Goal: Task Accomplishment & Management: Manage account settings

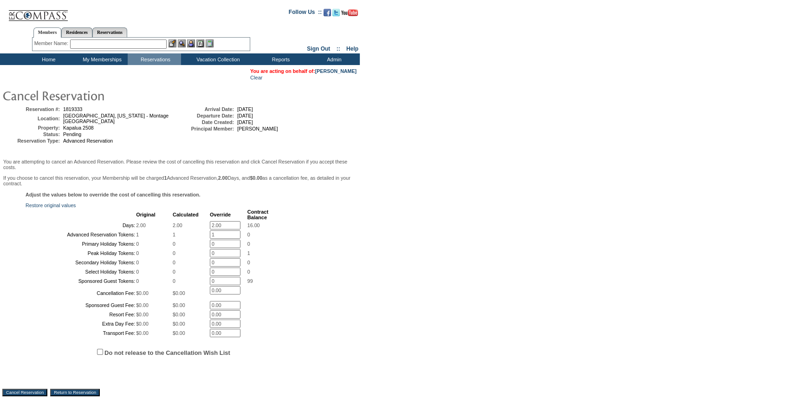
drag, startPoint x: 227, startPoint y: 222, endPoint x: 158, endPoint y: 222, distance: 69.1
click at [158, 222] on tr "Days: 2.00 2.00 2.00 * 16.00" at bounding box center [147, 225] width 242 height 8
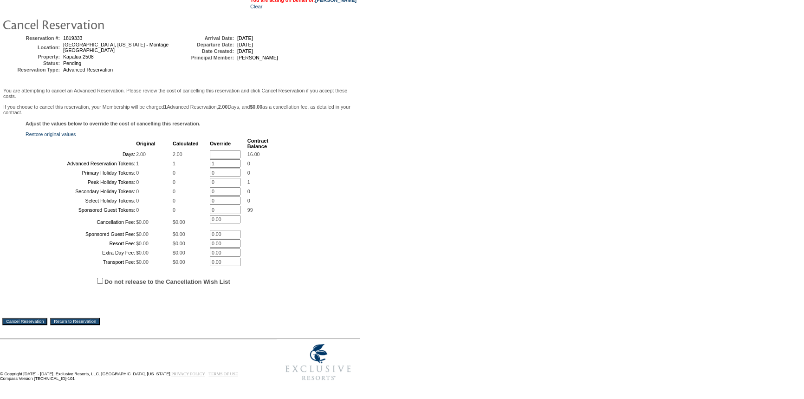
scroll to position [137, 0]
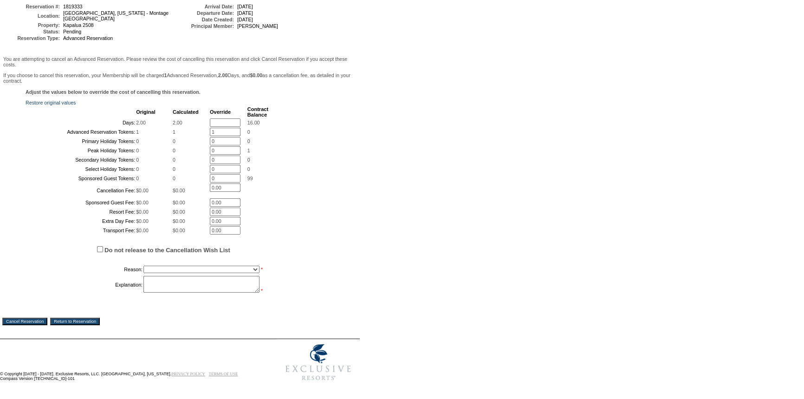
drag, startPoint x: 218, startPoint y: 103, endPoint x: 201, endPoint y: 103, distance: 16.7
click at [201, 128] on tr "Advanced Reservation Tokens: 1 1 1 * 0" at bounding box center [147, 132] width 242 height 8
click at [168, 273] on select "Creating Continuous Stay Days Booked After Cancellation Experiential / Hotel / …" at bounding box center [201, 268] width 116 height 7
select select "1026"
click at [143, 273] on select "Creating Continuous Stay Days Booked After Cancellation Experiential / Hotel / …" at bounding box center [201, 268] width 116 height 7
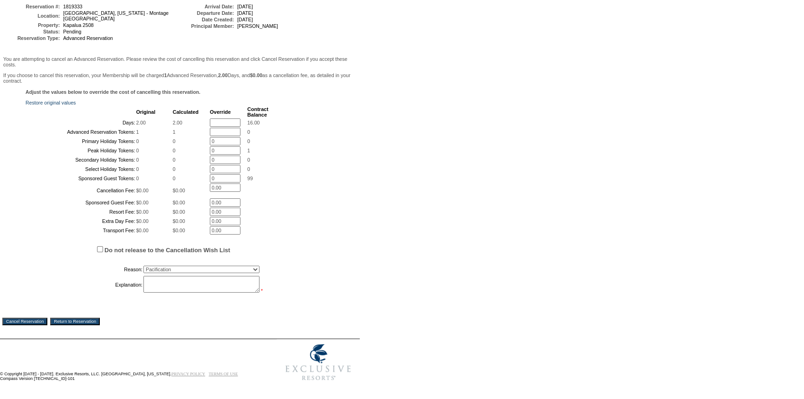
click at [161, 292] on textarea at bounding box center [201, 284] width 116 height 17
type textarea "Temp hold for the morning. Cancelled reservation per mbr request. MB"
click at [213, 118] on input "text" at bounding box center [225, 122] width 31 height 8
type input "0"
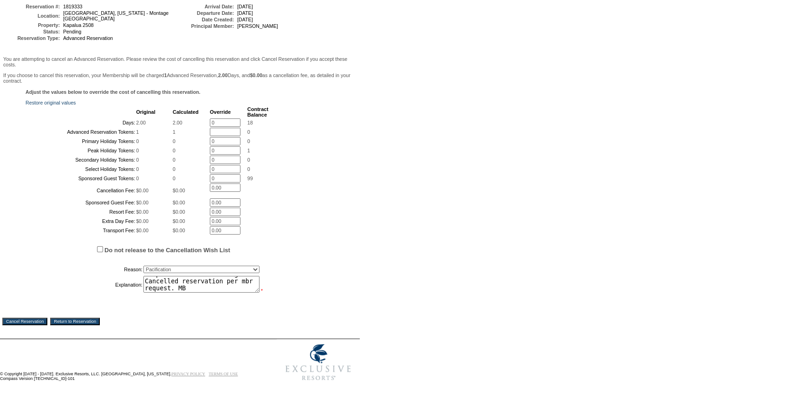
click at [211, 128] on input "text" at bounding box center [225, 132] width 31 height 8
type input "0"
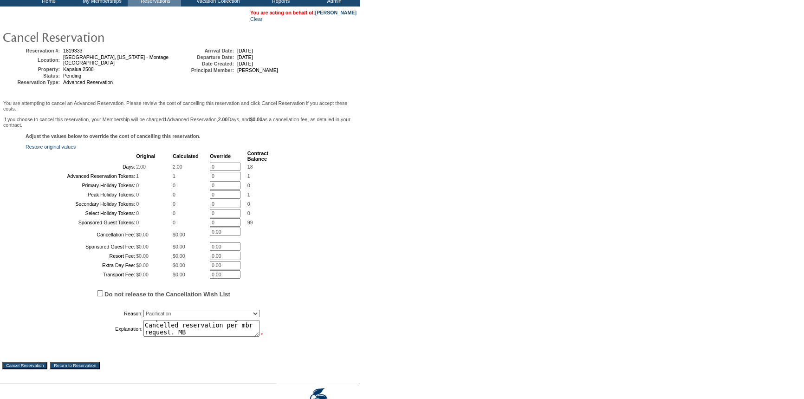
scroll to position [168, 0]
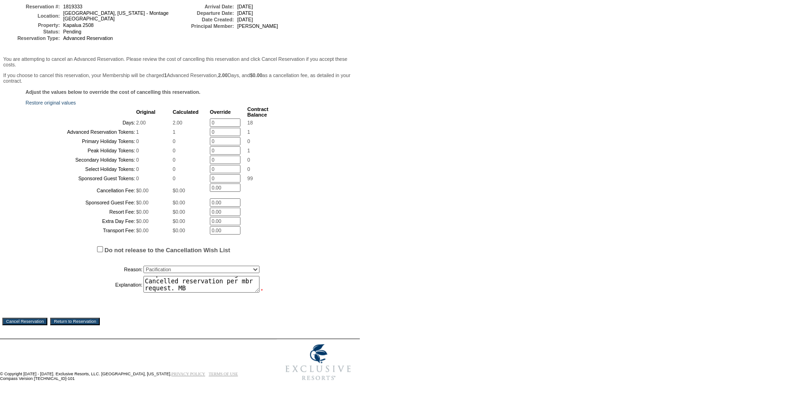
click at [37, 320] on input "Cancel Reservation" at bounding box center [24, 320] width 45 height 7
